Goal: Transaction & Acquisition: Purchase product/service

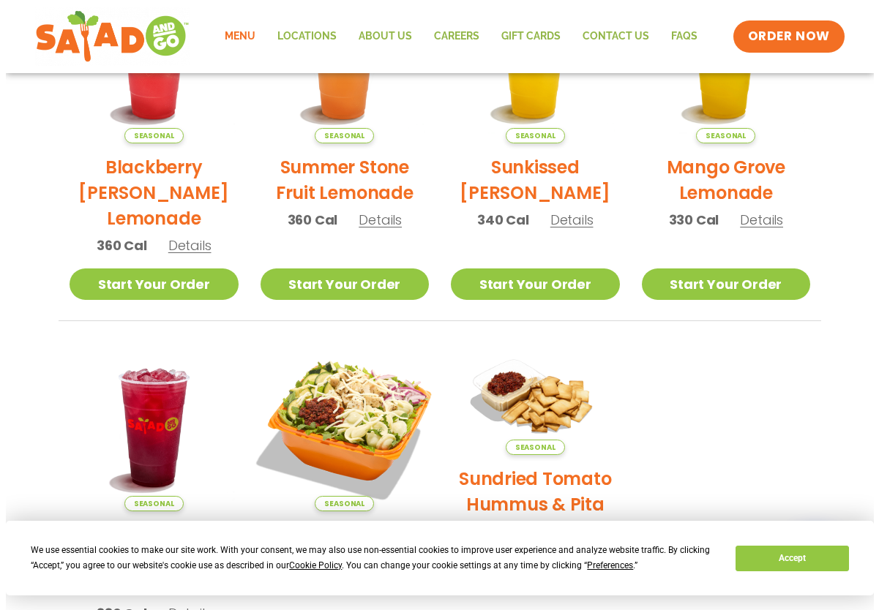
scroll to position [585, 0]
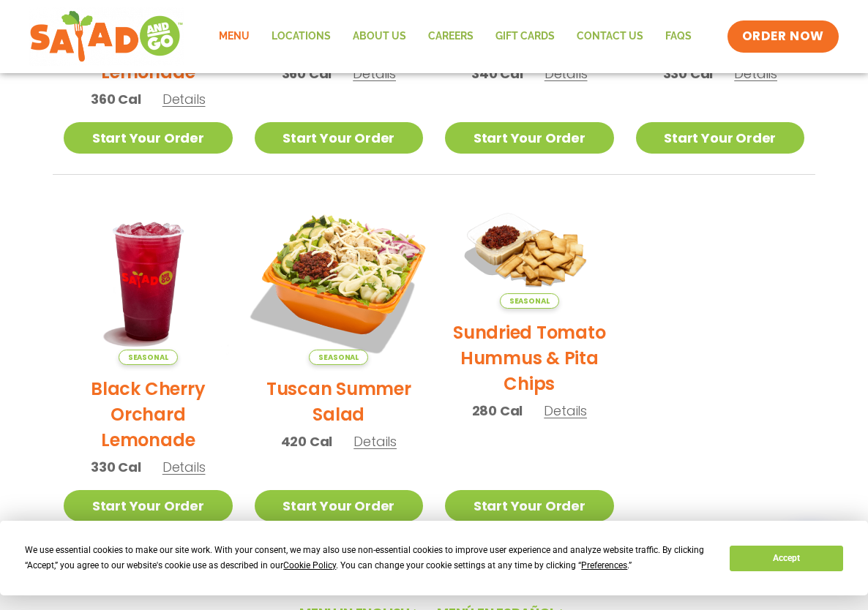
click at [345, 299] on img at bounding box center [338, 280] width 198 height 198
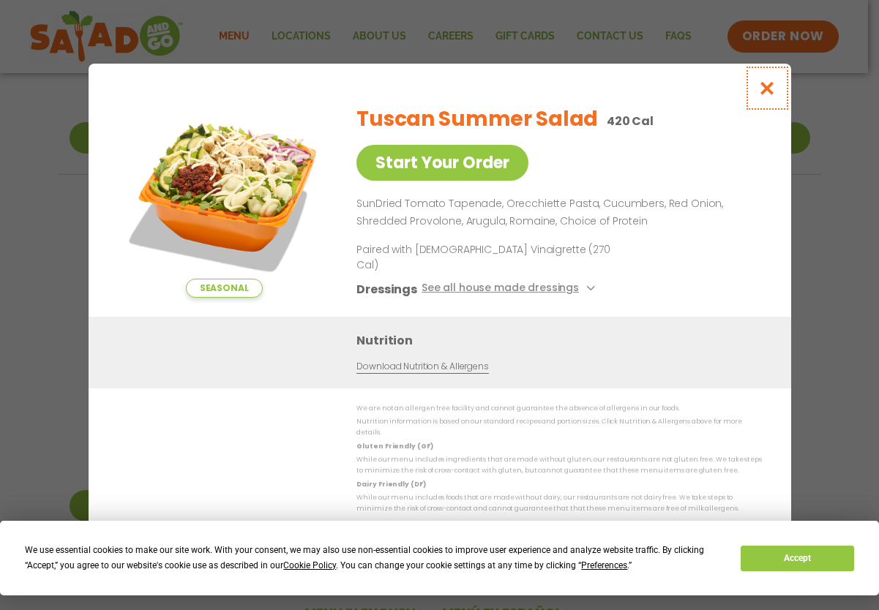
click at [769, 96] on icon "Close modal" at bounding box center [766, 87] width 18 height 15
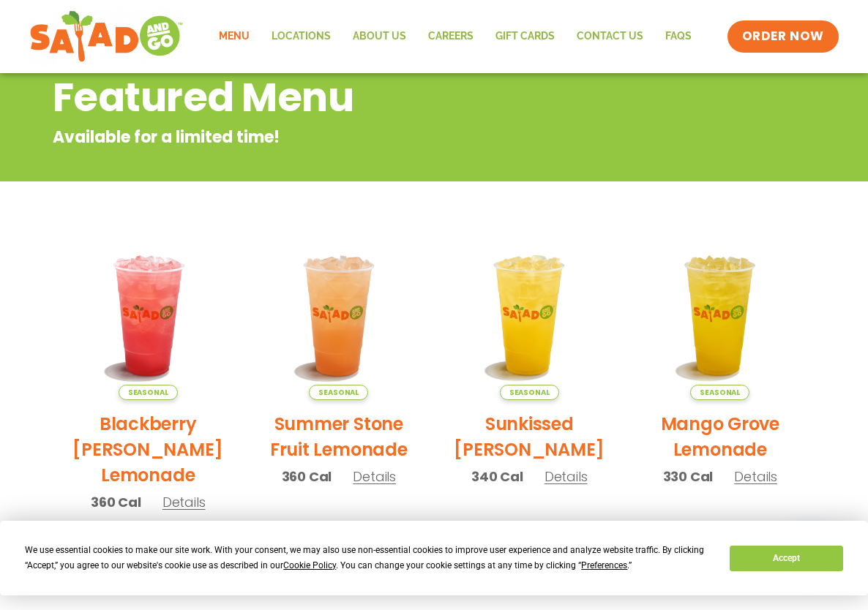
scroll to position [36, 0]
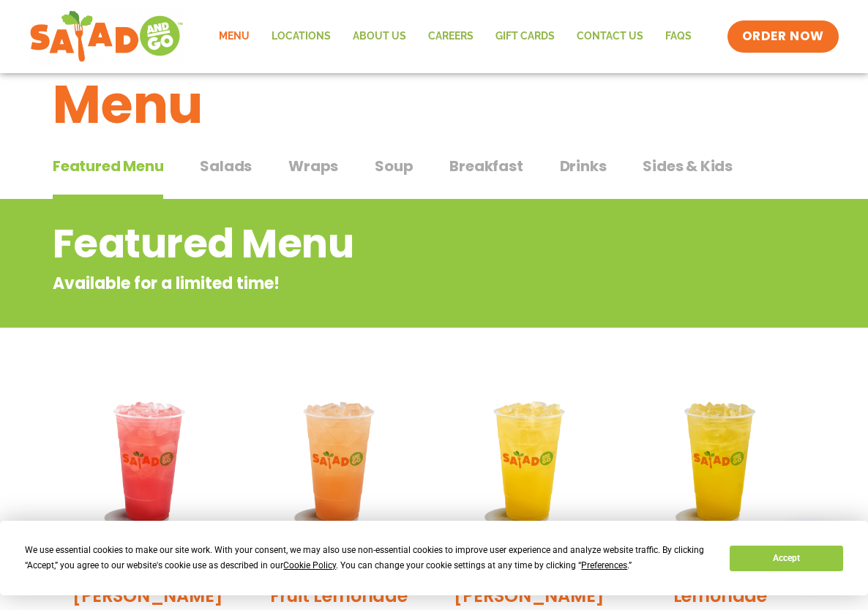
click at [221, 165] on span "Salads" at bounding box center [226, 166] width 52 height 22
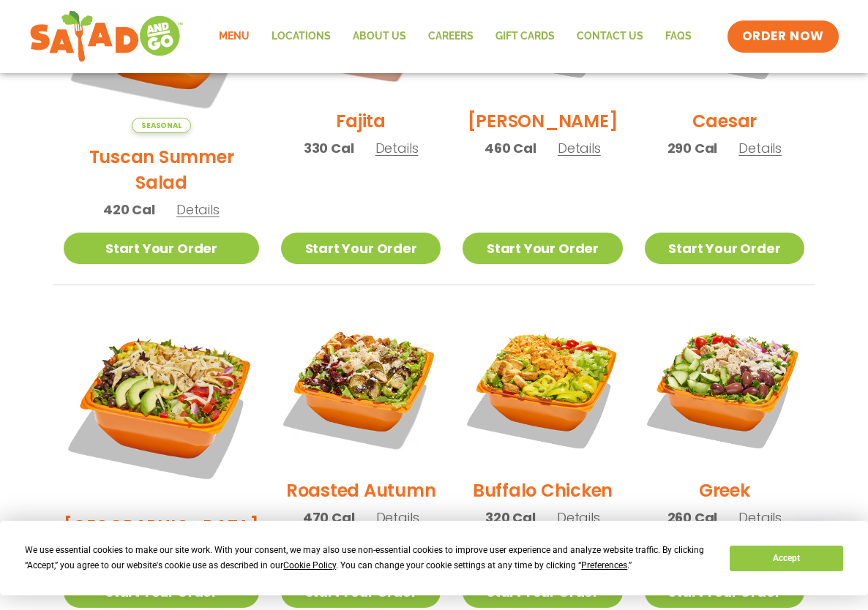
scroll to position [621, 0]
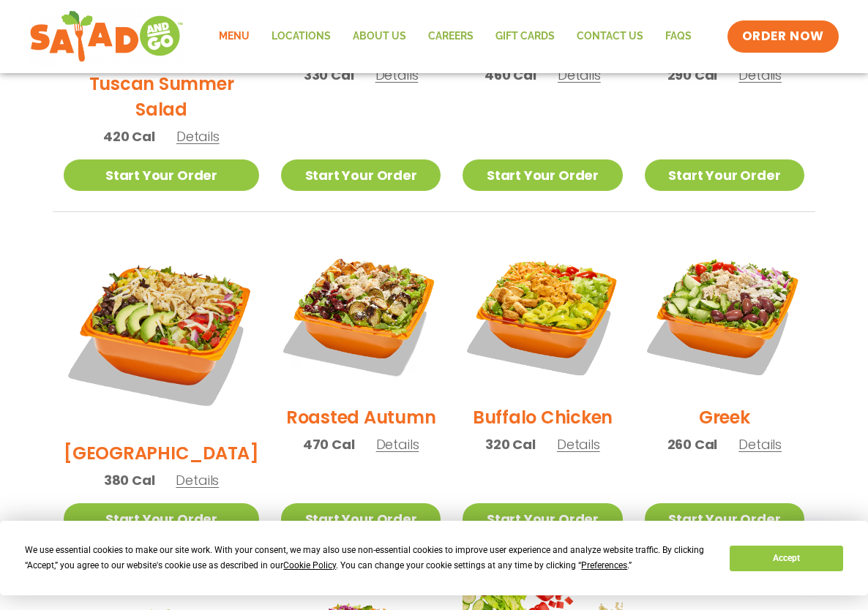
click at [376, 435] on span "Details" at bounding box center [397, 444] width 43 height 18
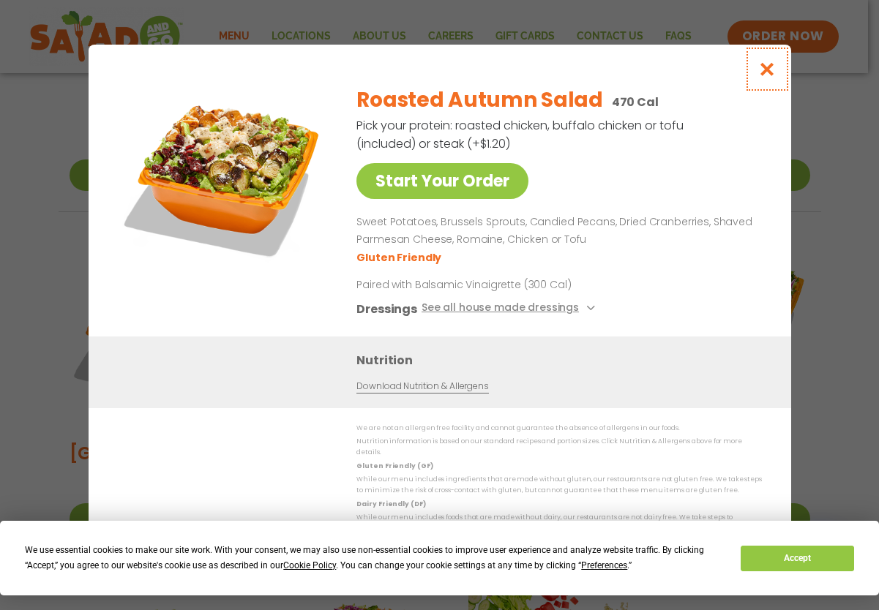
click at [766, 75] on icon "Close modal" at bounding box center [766, 68] width 18 height 15
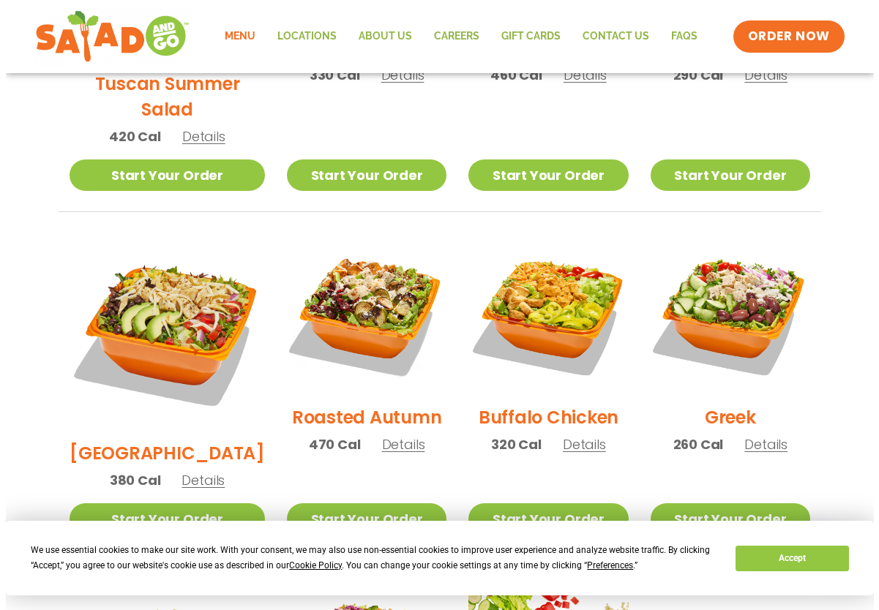
scroll to position [914, 0]
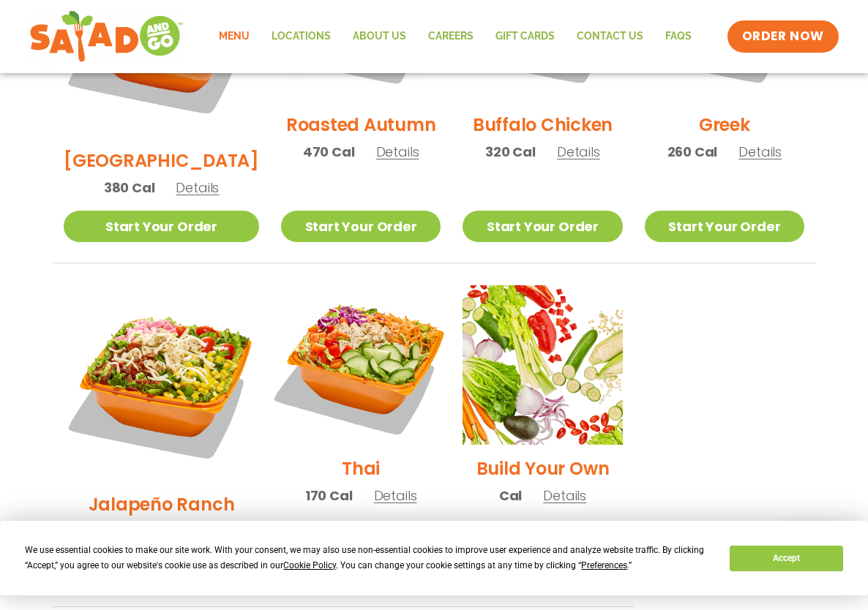
click at [327, 317] on img at bounding box center [360, 364] width 187 height 187
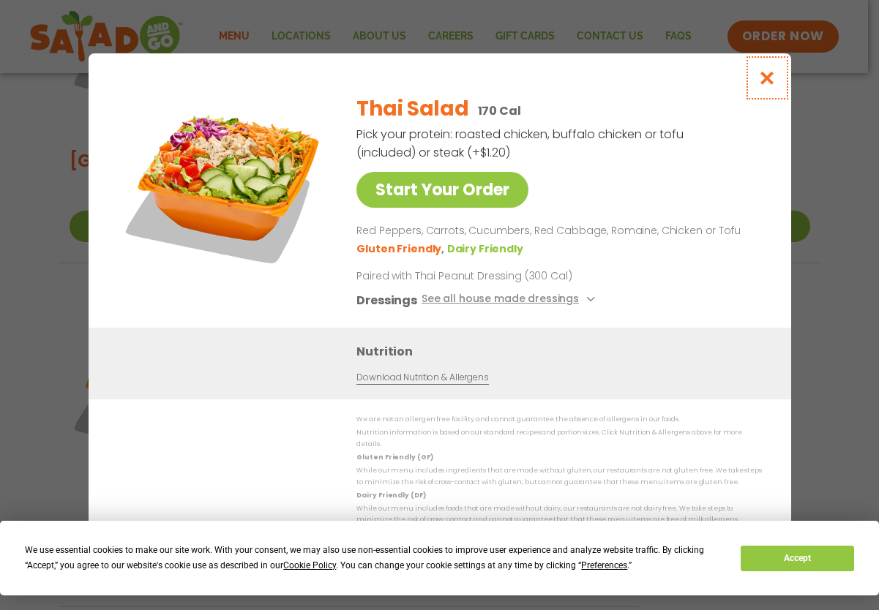
drag, startPoint x: 768, startPoint y: 83, endPoint x: 762, endPoint y: 89, distance: 8.3
click at [766, 84] on icon "Close modal" at bounding box center [766, 77] width 18 height 15
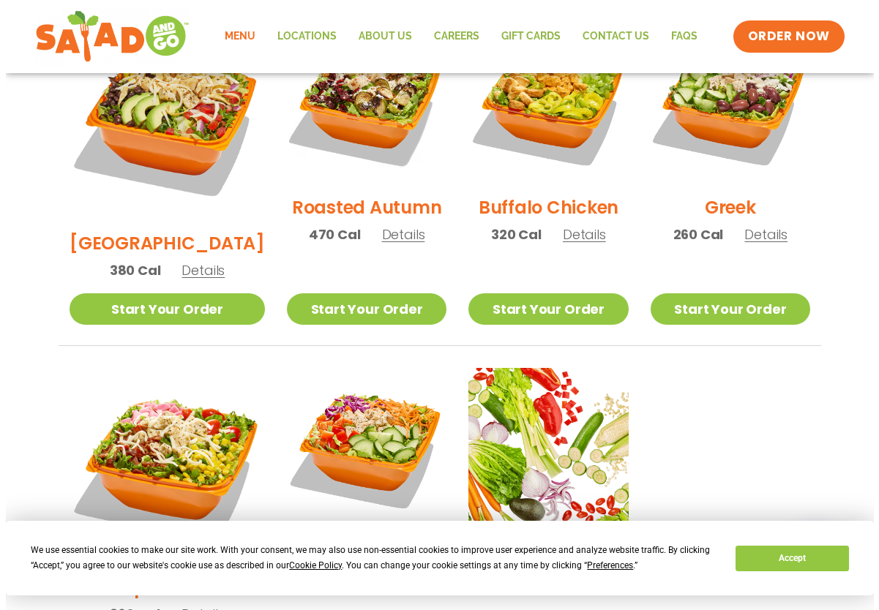
scroll to position [1051, 0]
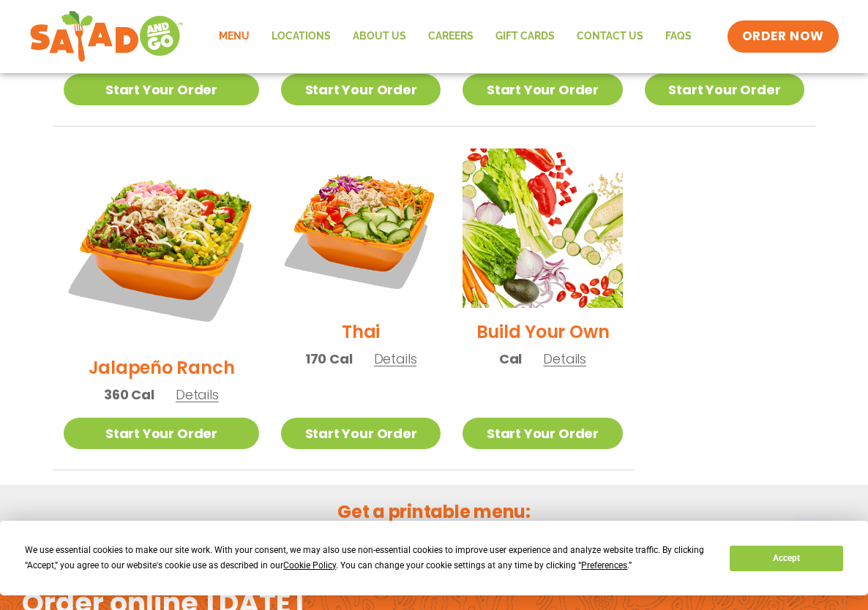
click at [176, 386] on span "Details" at bounding box center [197, 395] width 43 height 18
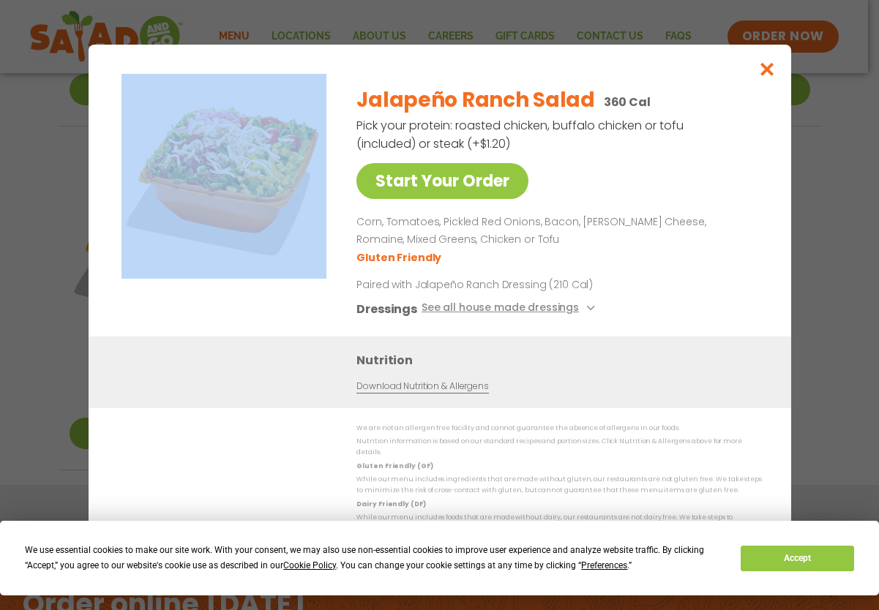
click at [173, 315] on div "Start Your Order" at bounding box center [224, 205] width 212 height 263
click at [766, 77] on icon "Close modal" at bounding box center [766, 68] width 18 height 15
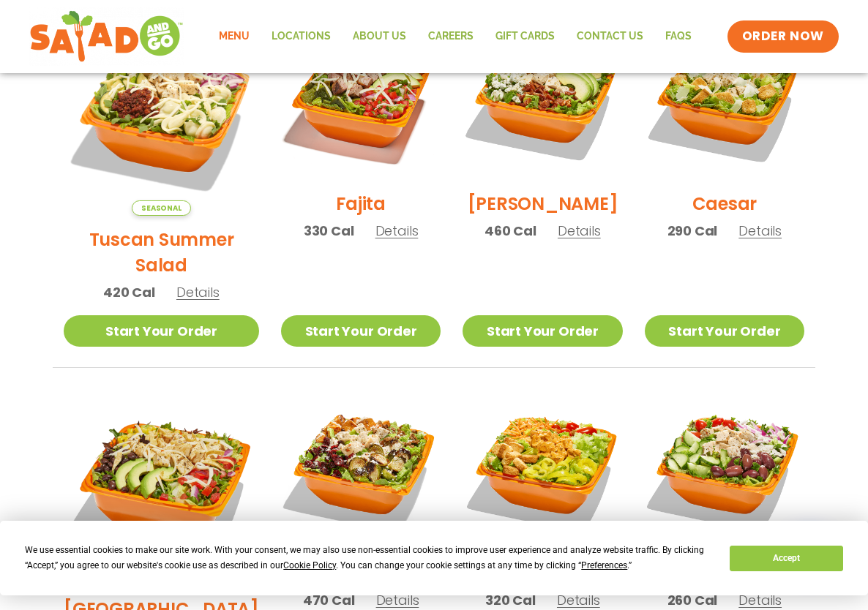
scroll to position [685, 0]
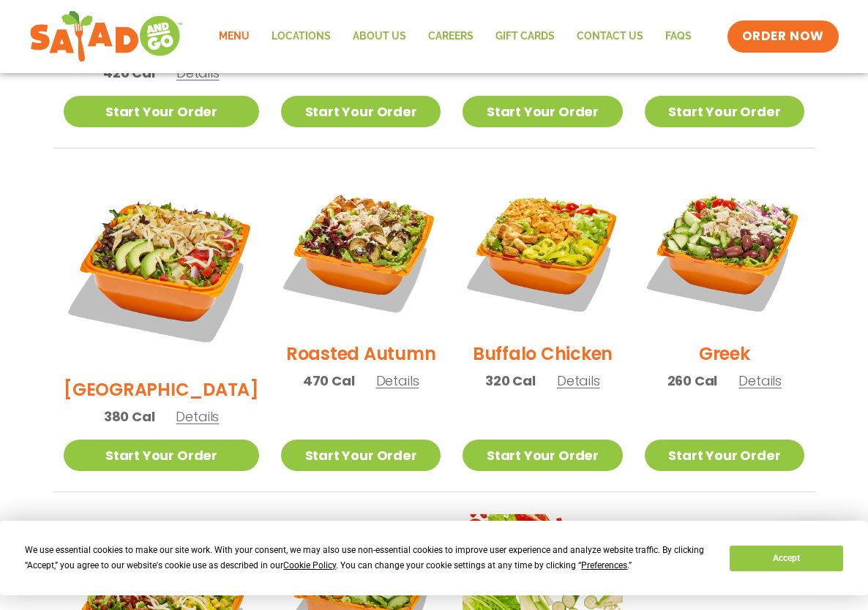
click at [184, 408] on span "Details" at bounding box center [197, 417] width 43 height 18
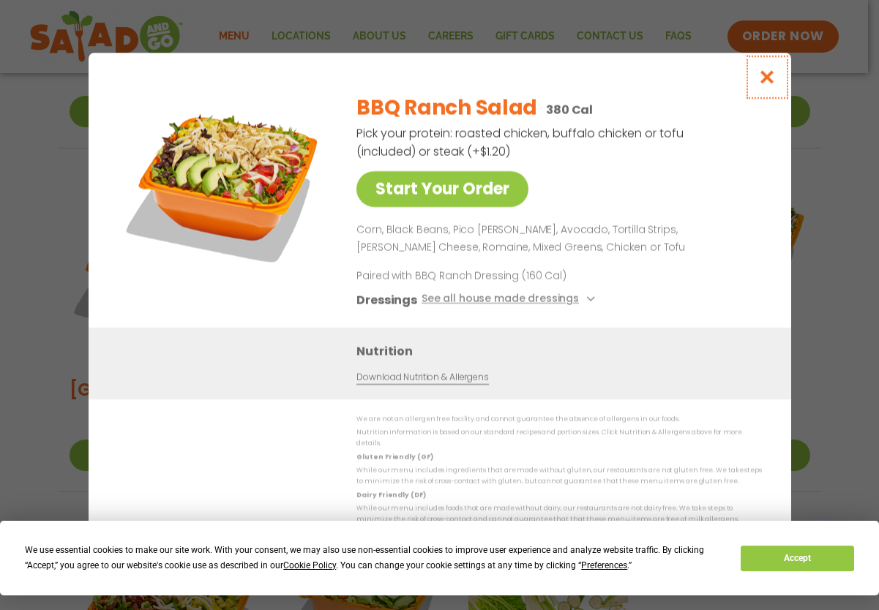
click at [766, 85] on icon "Close modal" at bounding box center [766, 77] width 18 height 15
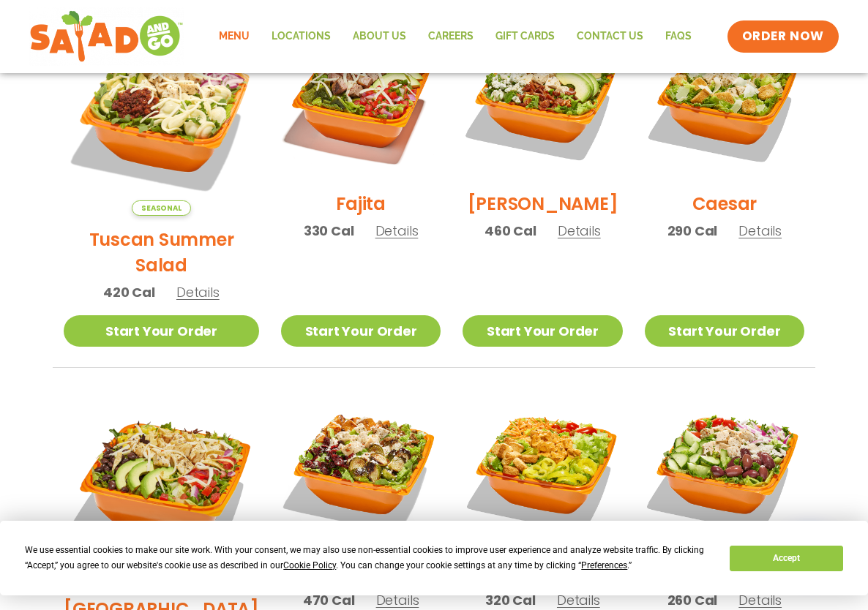
scroll to position [319, 0]
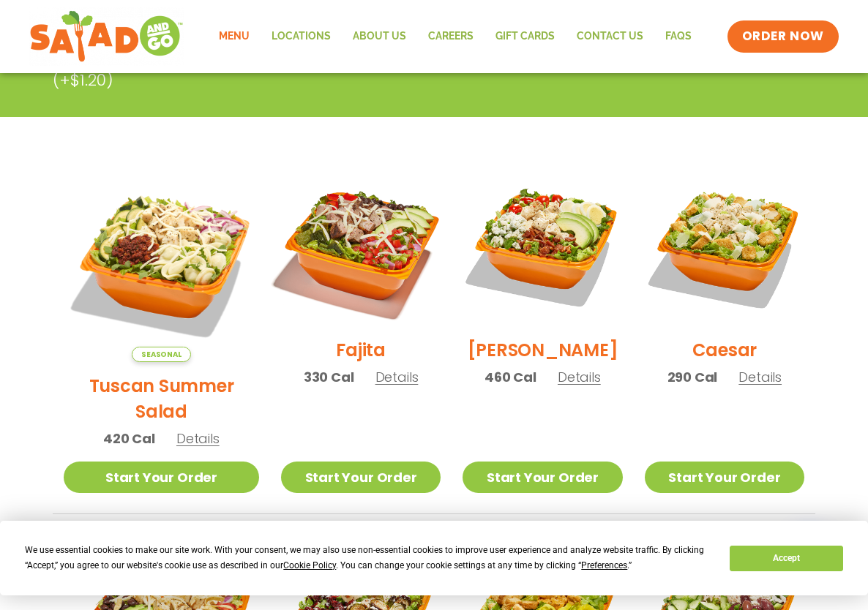
click at [352, 265] on img at bounding box center [360, 246] width 187 height 187
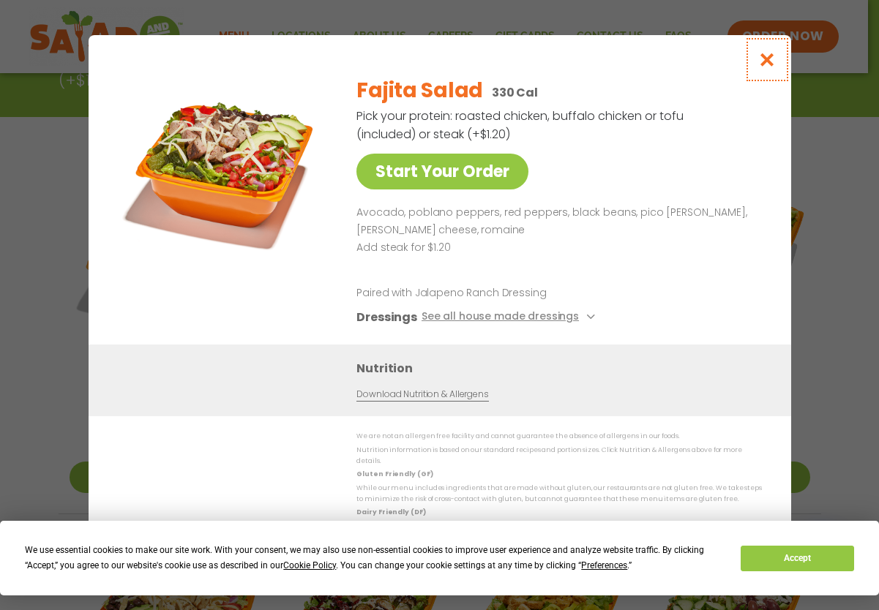
click at [765, 67] on icon "Close modal" at bounding box center [766, 59] width 18 height 15
